Goal: Check status: Check status

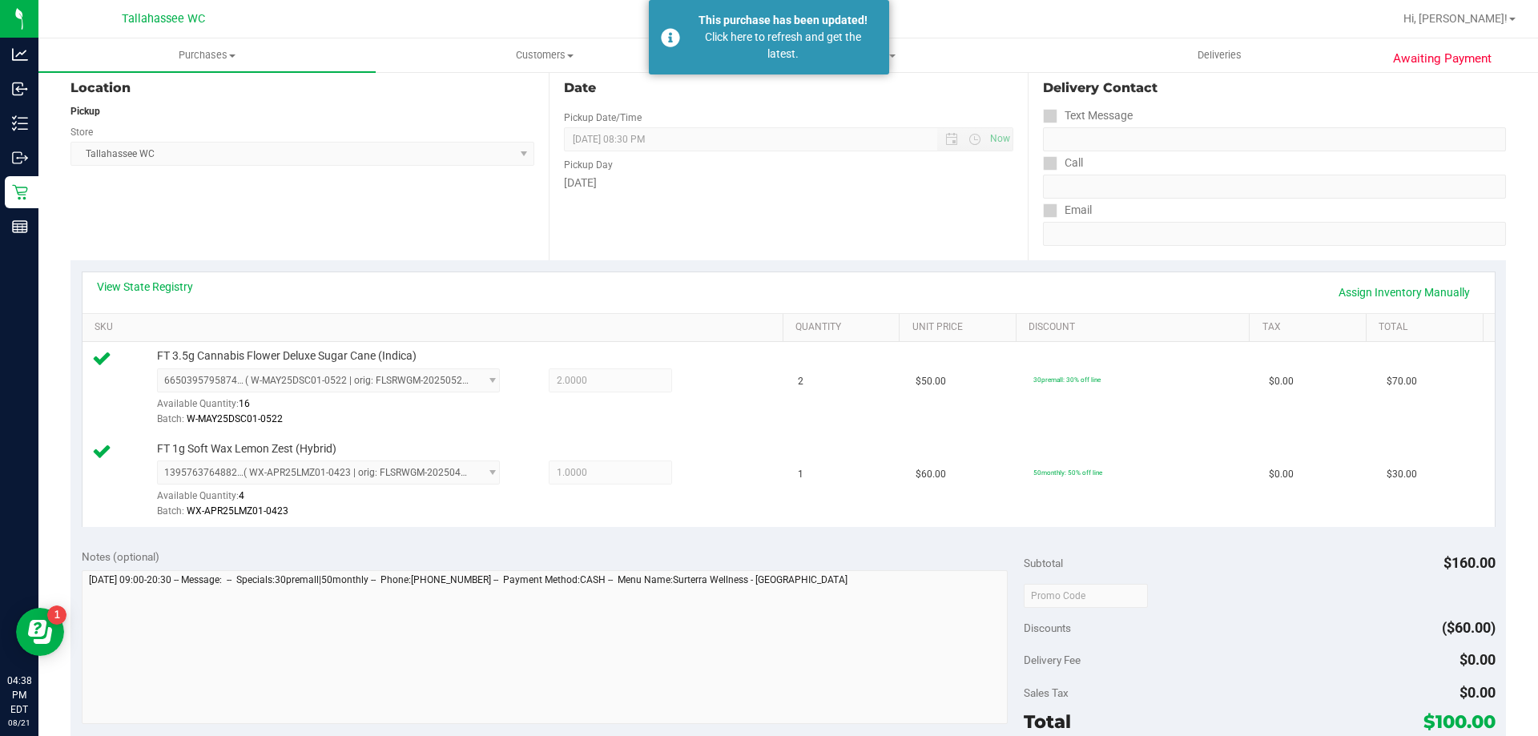
scroll to position [160, 0]
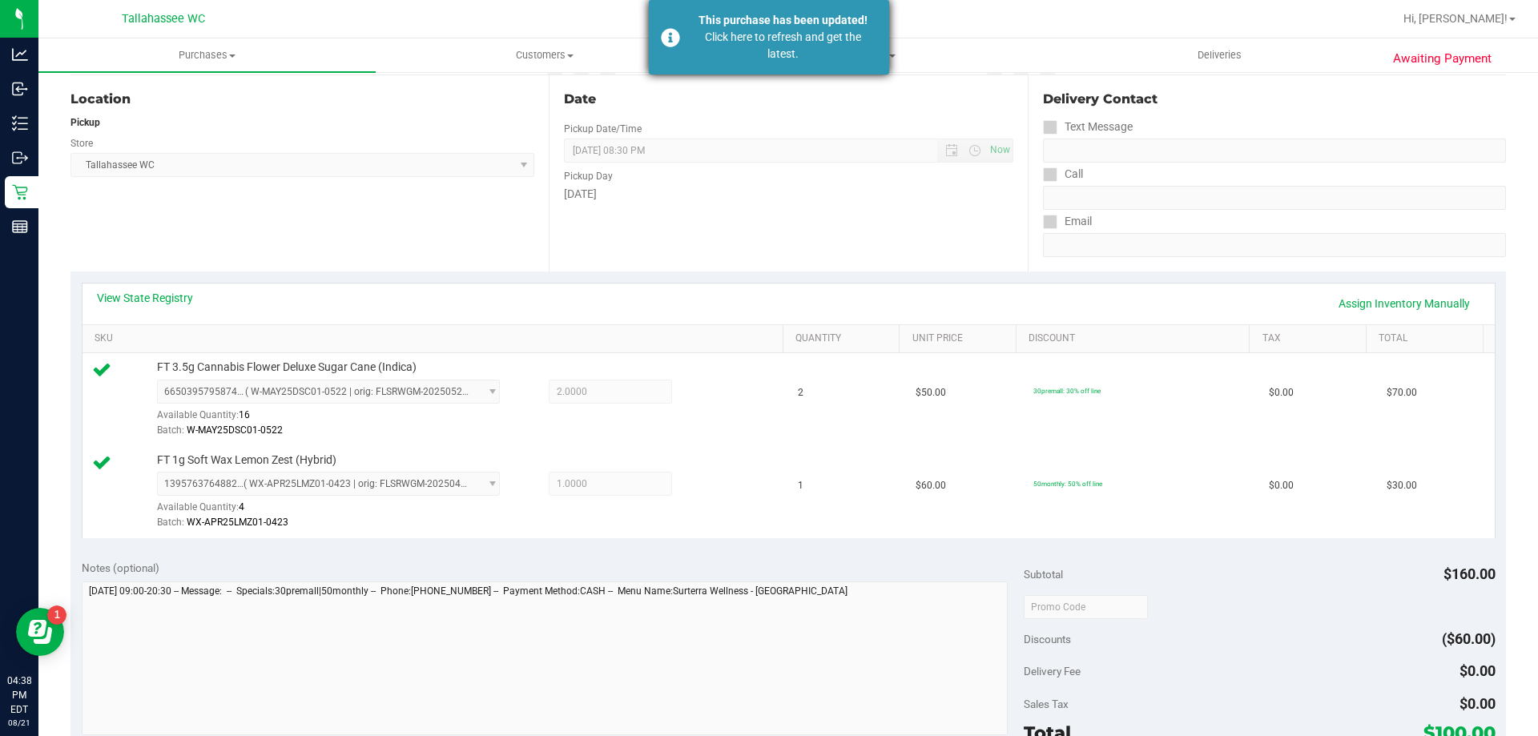
click at [753, 34] on div "Click here to refresh and get the latest." at bounding box center [783, 46] width 188 height 34
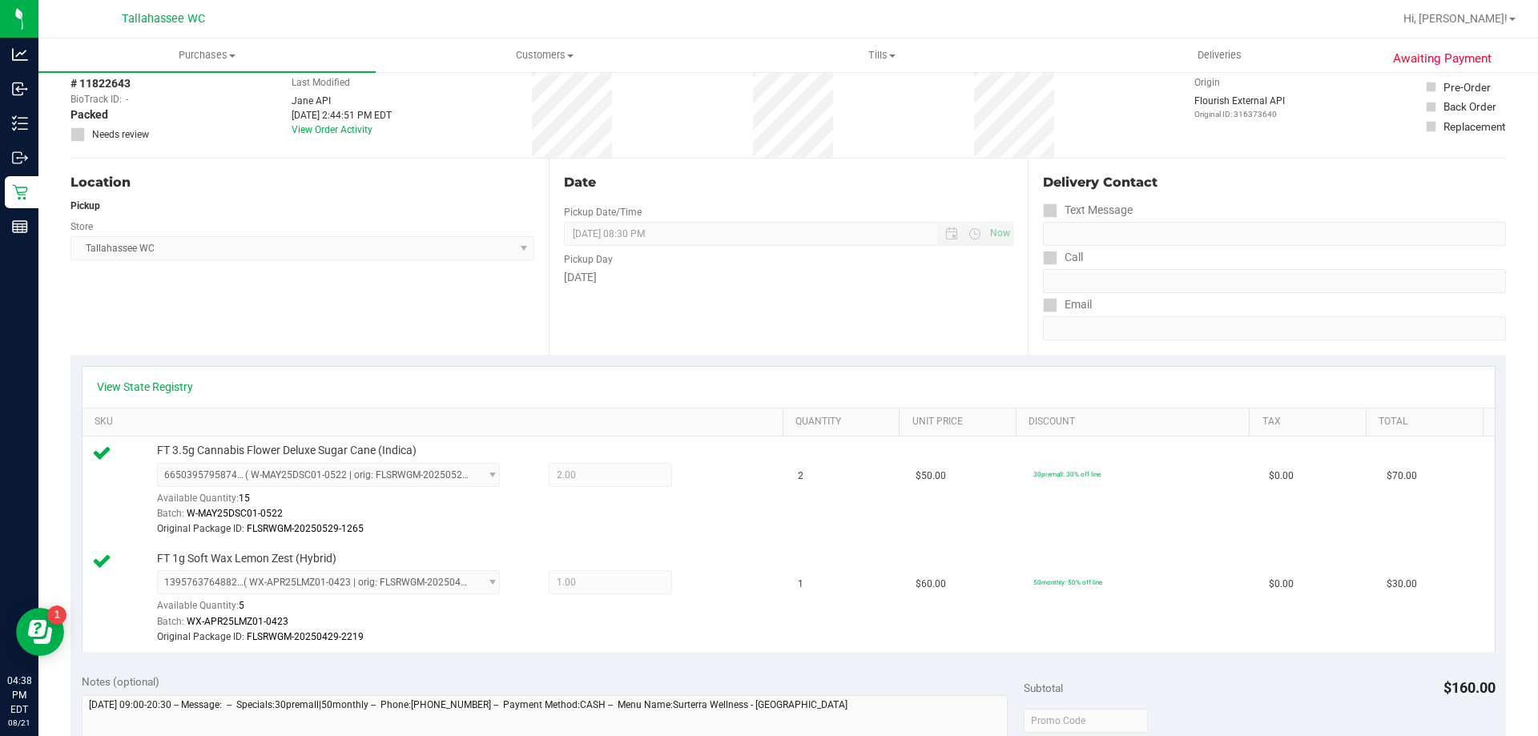
scroll to position [0, 0]
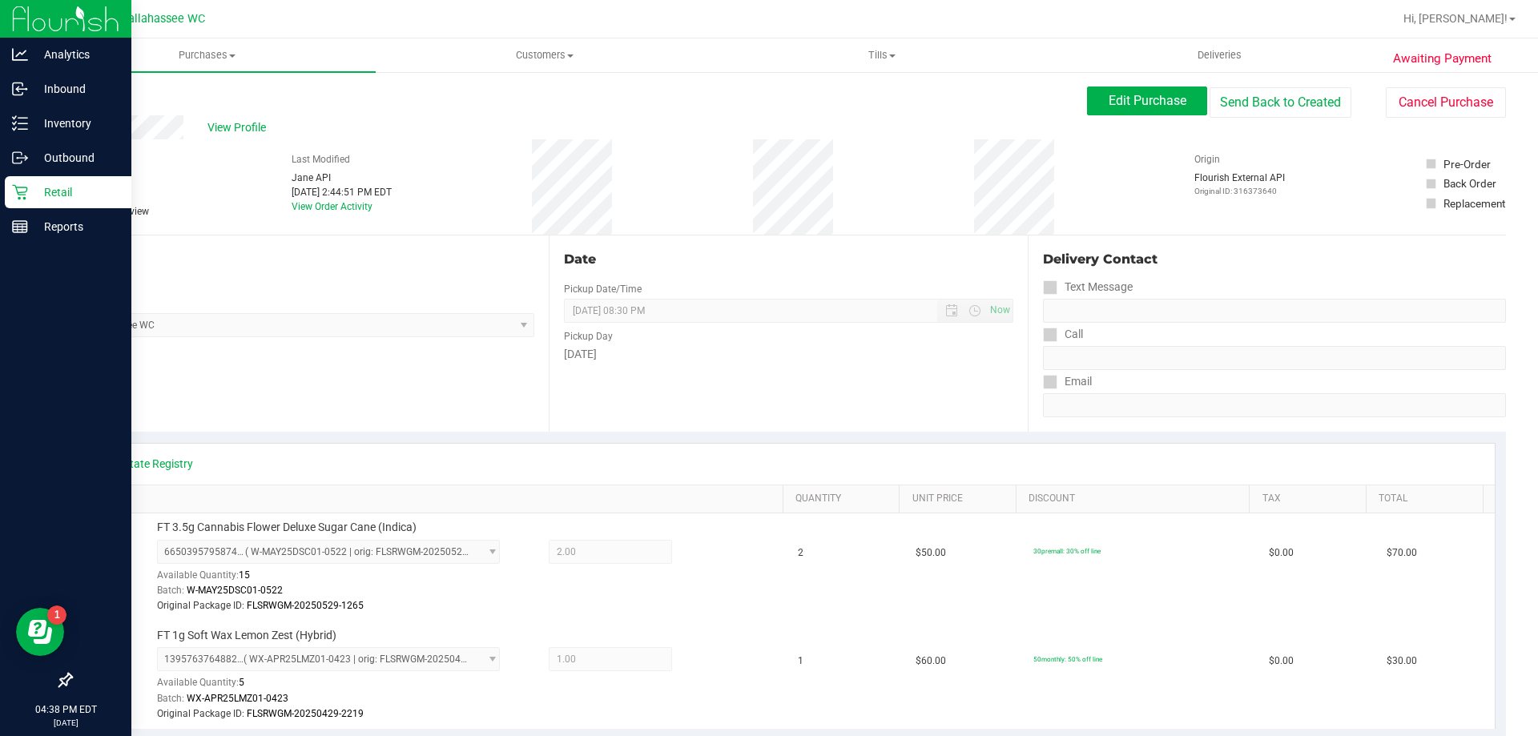
click at [69, 191] on p "Retail" at bounding box center [76, 192] width 96 height 19
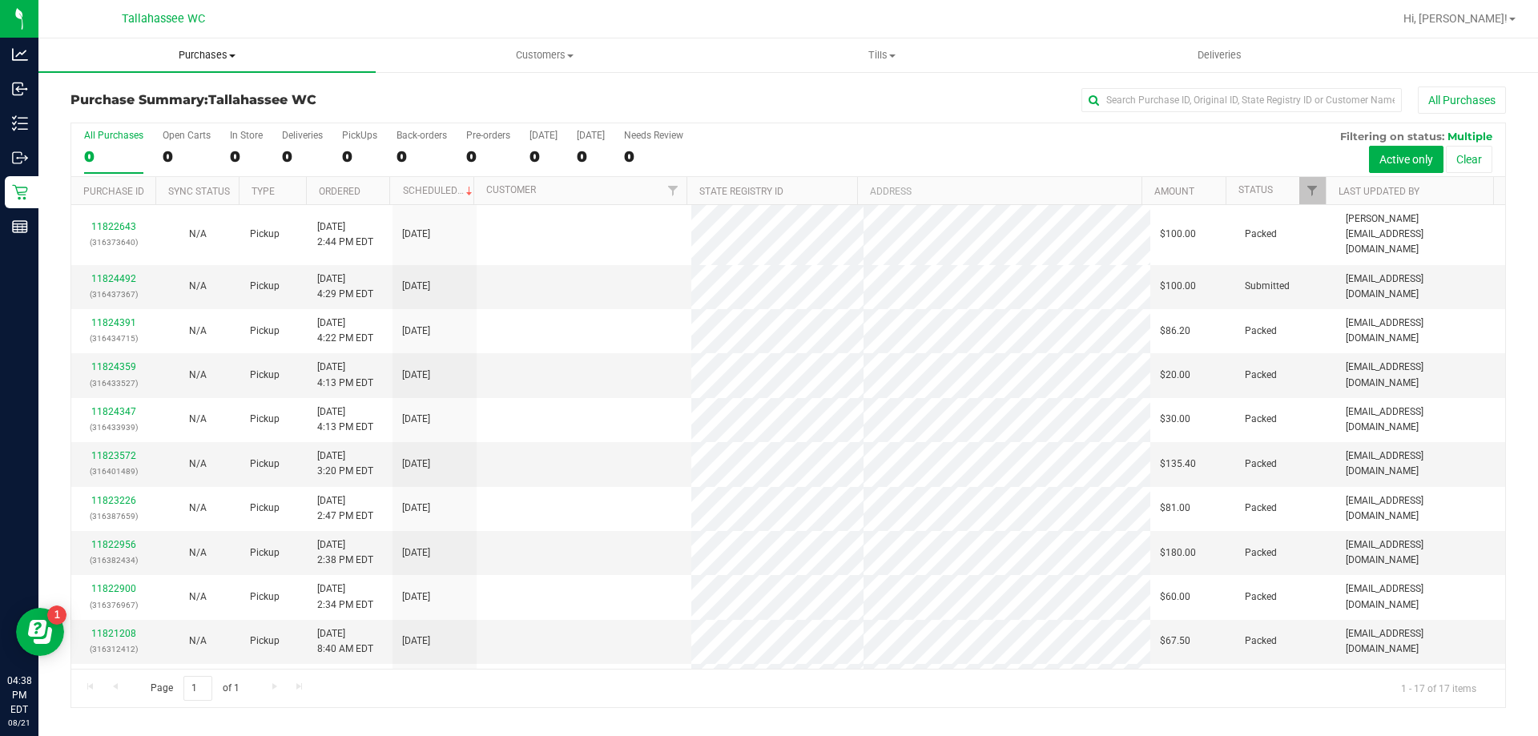
click at [168, 59] on span "Purchases" at bounding box center [206, 55] width 337 height 14
click at [125, 111] on span "Fulfillment" at bounding box center [87, 116] width 99 height 14
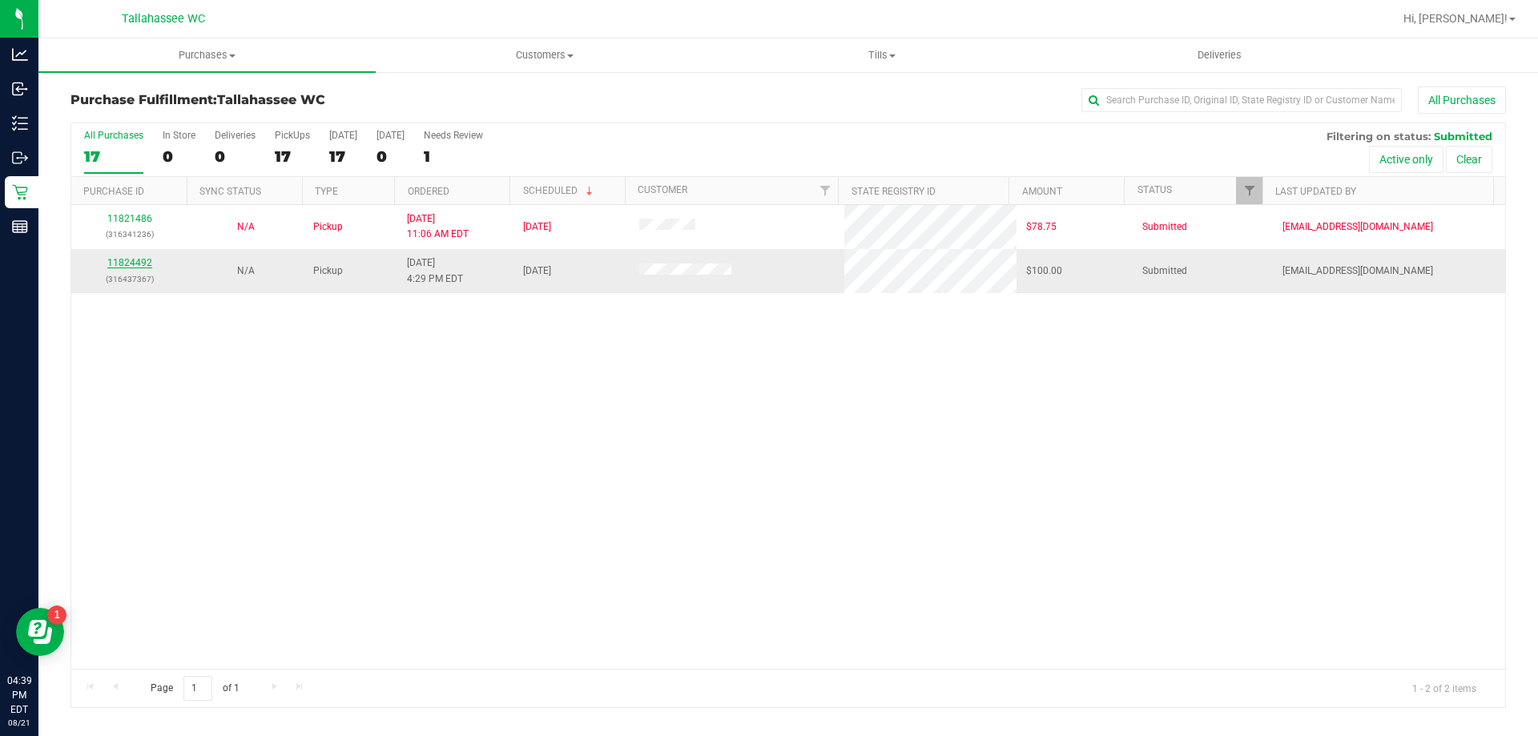
click at [137, 258] on link "11824492" at bounding box center [129, 262] width 45 height 11
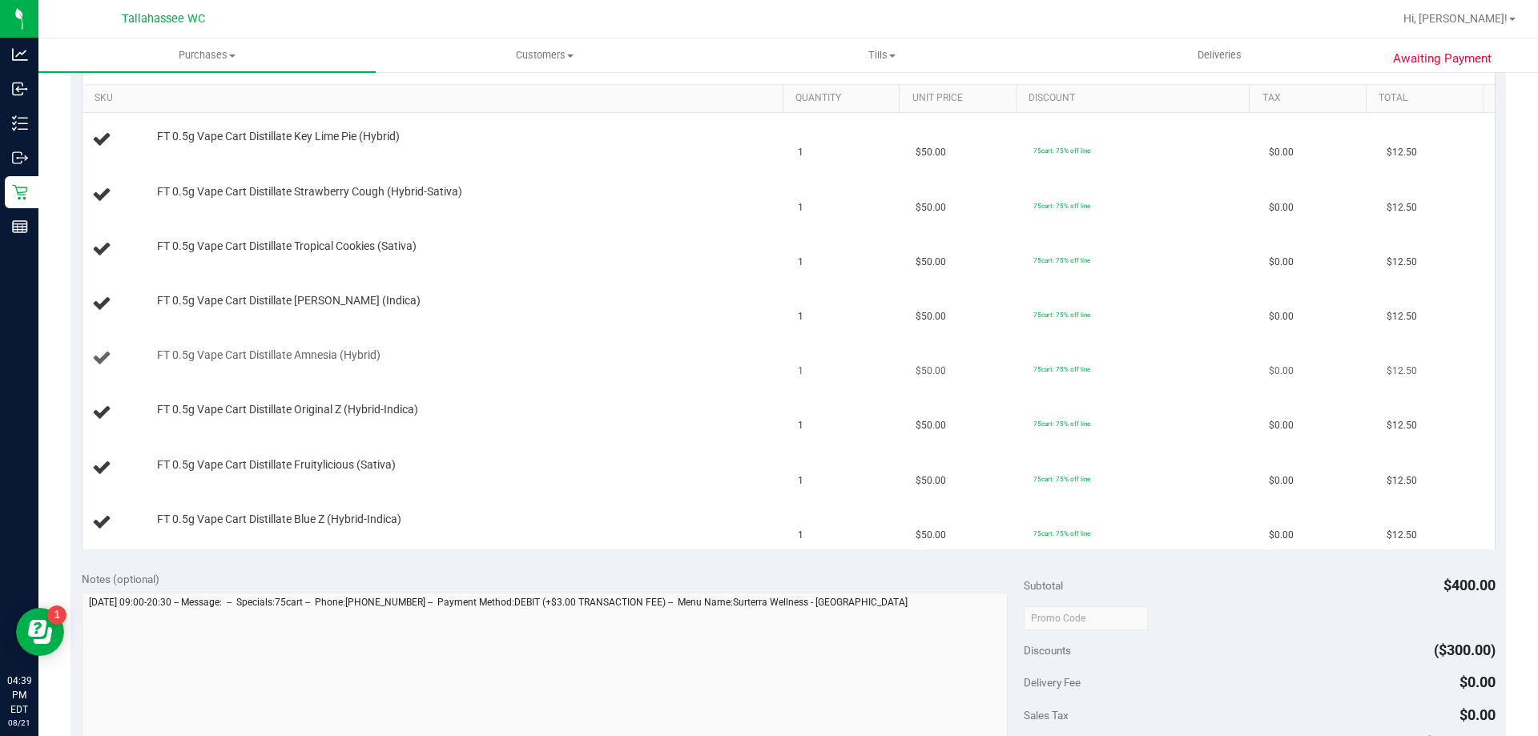
scroll to position [320, 0]
